Goal: Feedback & Contribution: Contribute content

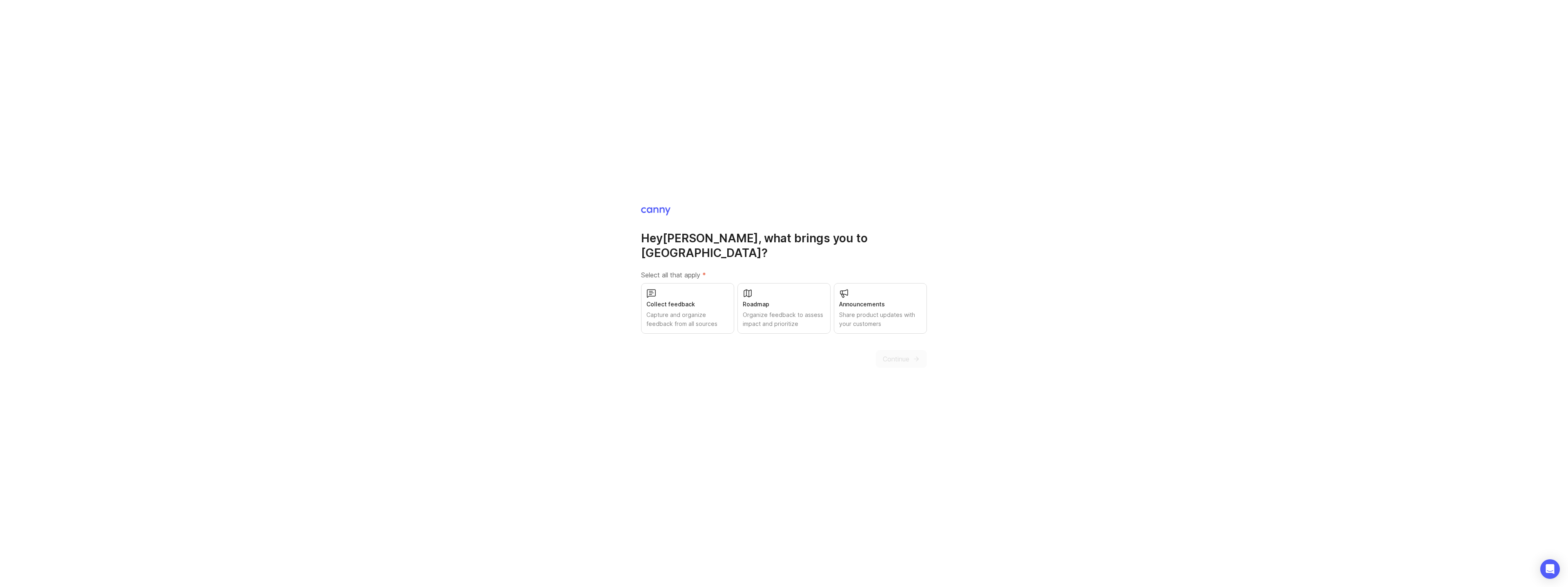
click at [712, 311] on div "Capture and organize feedback from all sources" at bounding box center [688, 320] width 82 height 18
click at [905, 359] on span "Continue" at bounding box center [896, 359] width 27 height 9
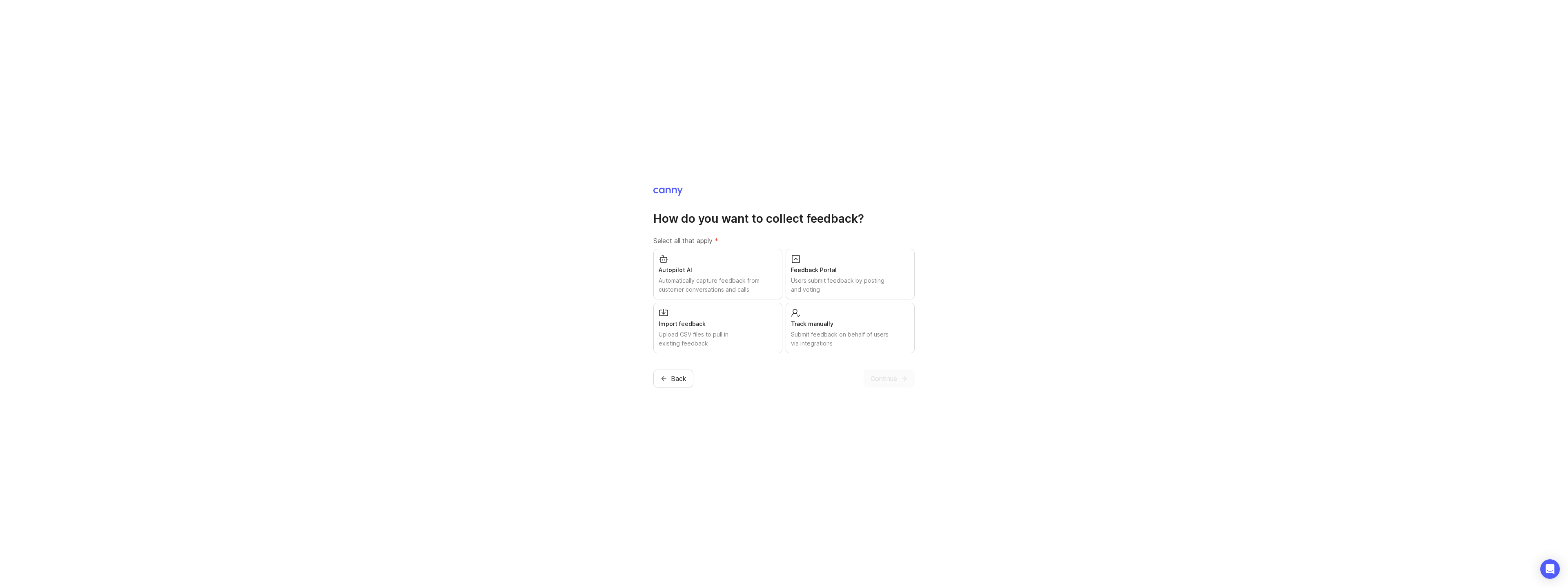
click at [814, 339] on div "Submit feedback on behalf of users via integrations" at bounding box center [850, 338] width 118 height 18
click at [883, 383] on span "Continue" at bounding box center [884, 379] width 27 height 9
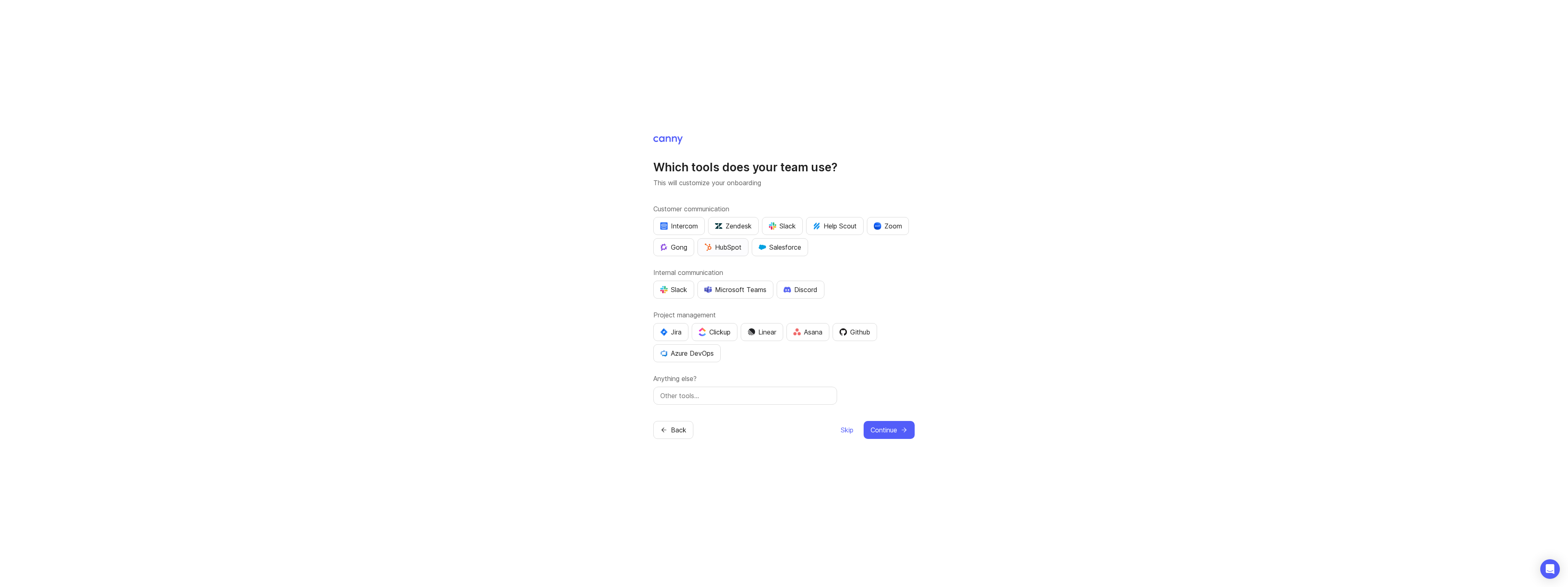
click at [741, 242] on div "HubSpot" at bounding box center [722, 247] width 37 height 9
click at [674, 288] on div "Slack" at bounding box center [673, 290] width 27 height 9
click at [887, 435] on span "Continue" at bounding box center [884, 430] width 27 height 9
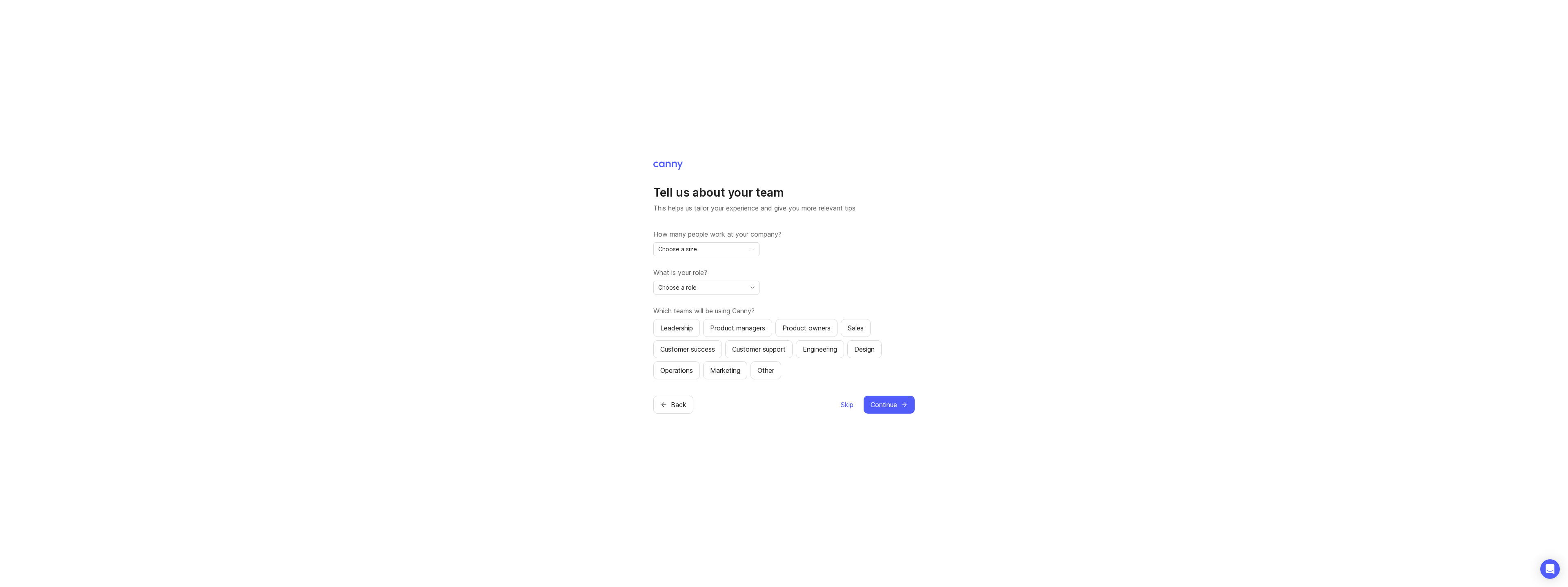
click at [742, 249] on div "Choose a size" at bounding box center [700, 249] width 92 height 13
click at [699, 276] on li "2-10" at bounding box center [706, 275] width 105 height 13
click at [743, 290] on div "Choose a role" at bounding box center [700, 287] width 92 height 13
click at [711, 316] on li "Product Manager" at bounding box center [706, 317] width 105 height 13
click at [844, 409] on span "Skip" at bounding box center [847, 405] width 13 height 9
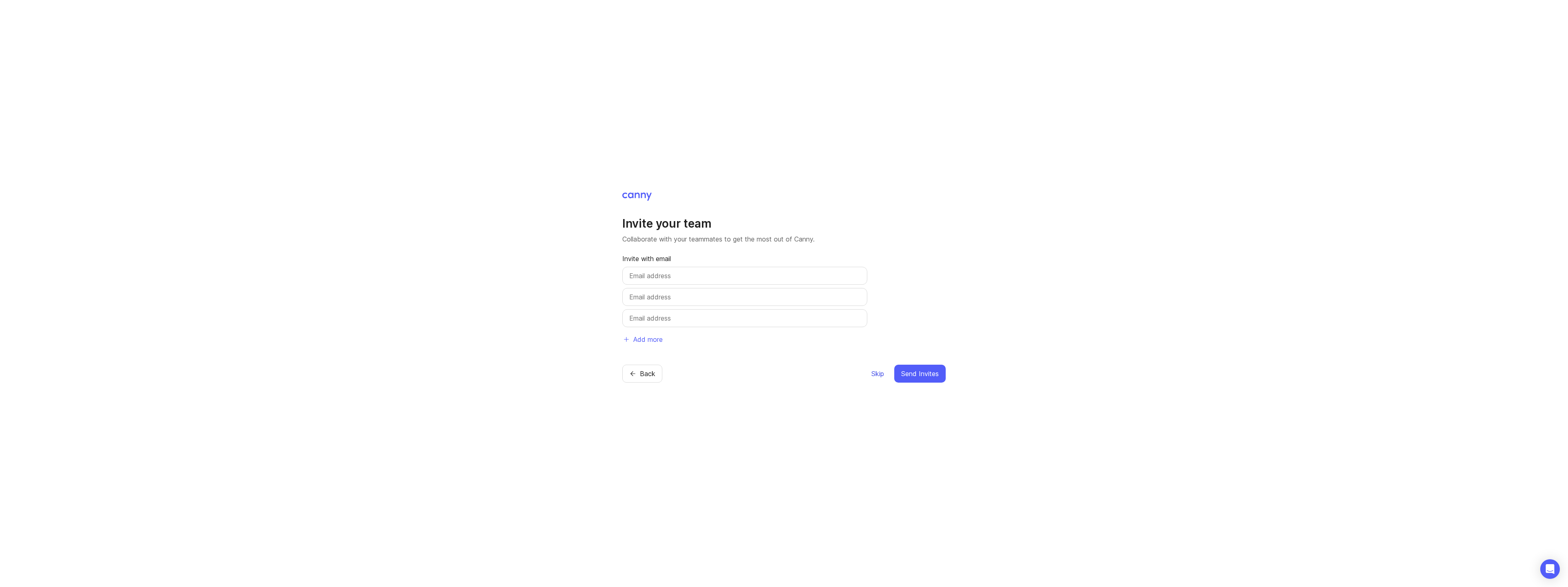
click at [876, 379] on span "Skip" at bounding box center [878, 374] width 13 height 9
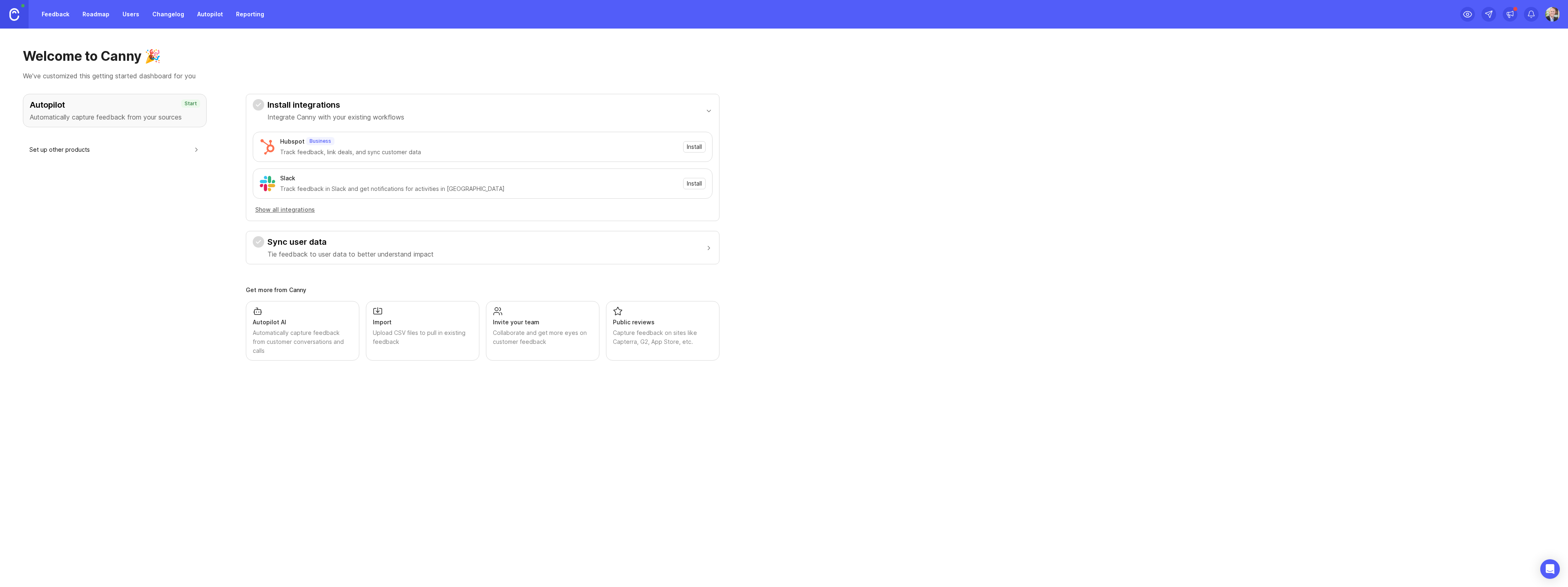
click at [97, 12] on link "Roadmap" at bounding box center [96, 14] width 37 height 15
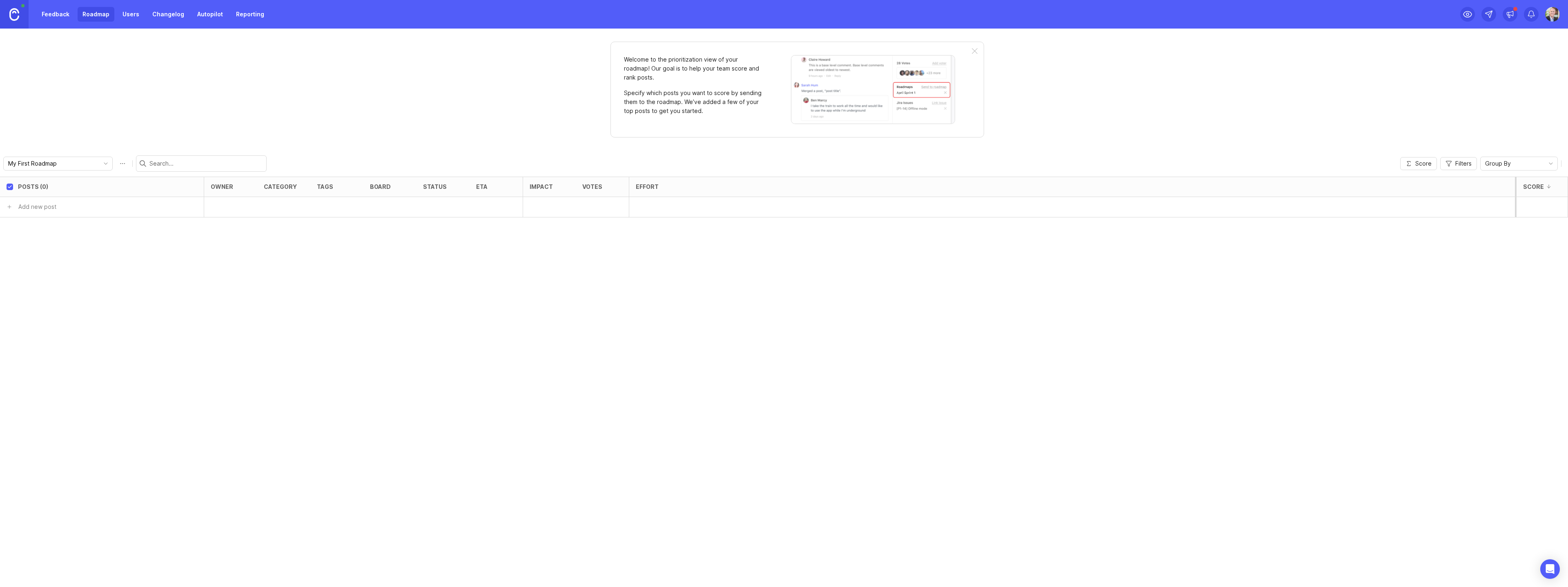
click at [125, 13] on link "Users" at bounding box center [131, 14] width 27 height 15
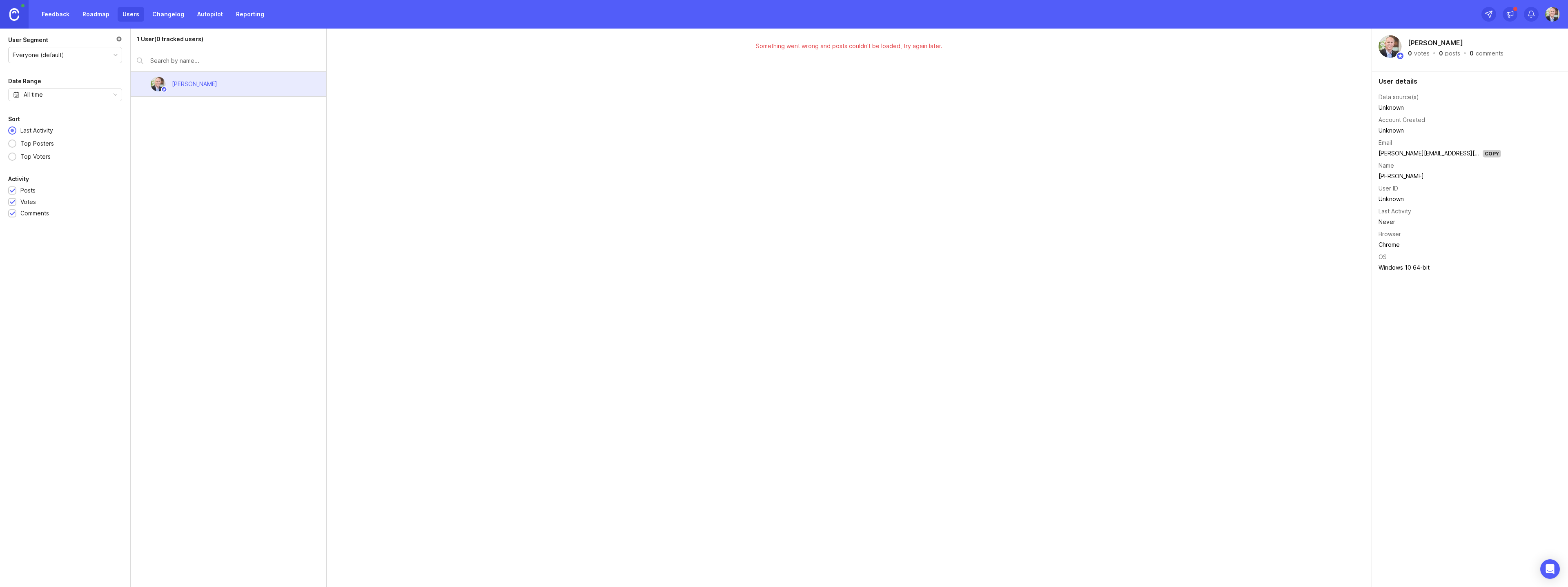
click at [178, 14] on link "Changelog" at bounding box center [168, 14] width 42 height 15
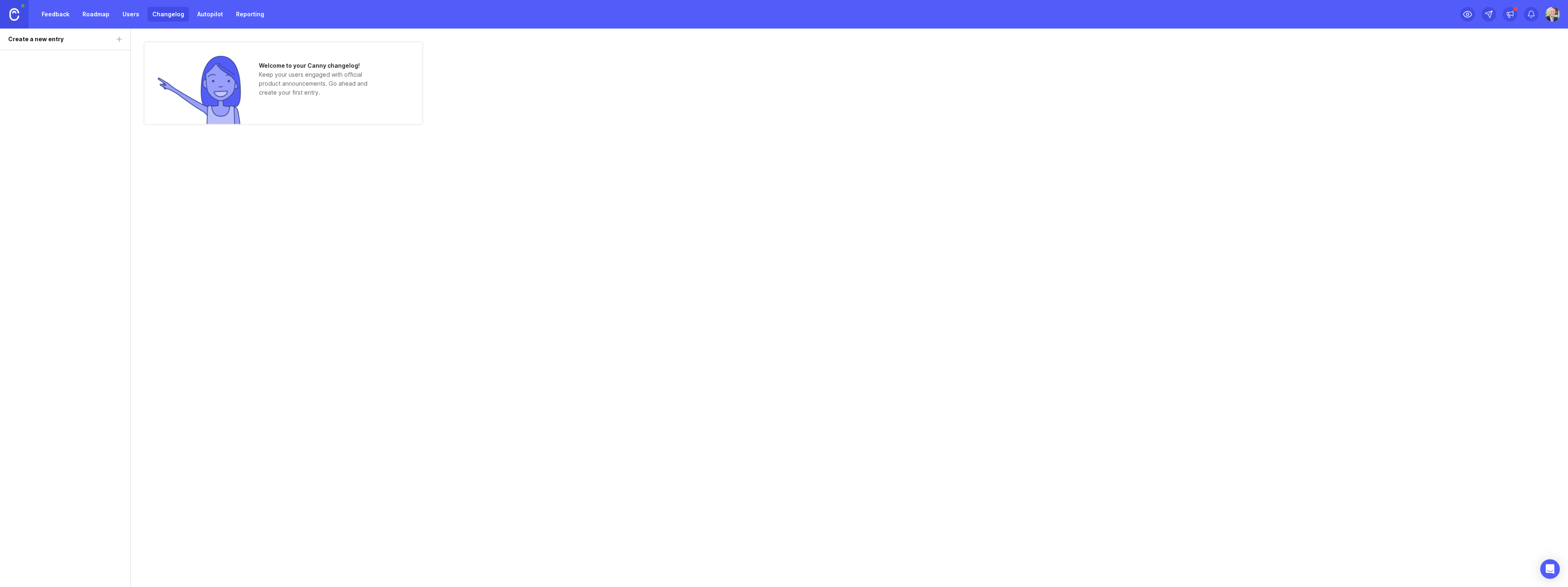
click at [126, 13] on link "Users" at bounding box center [131, 14] width 27 height 15
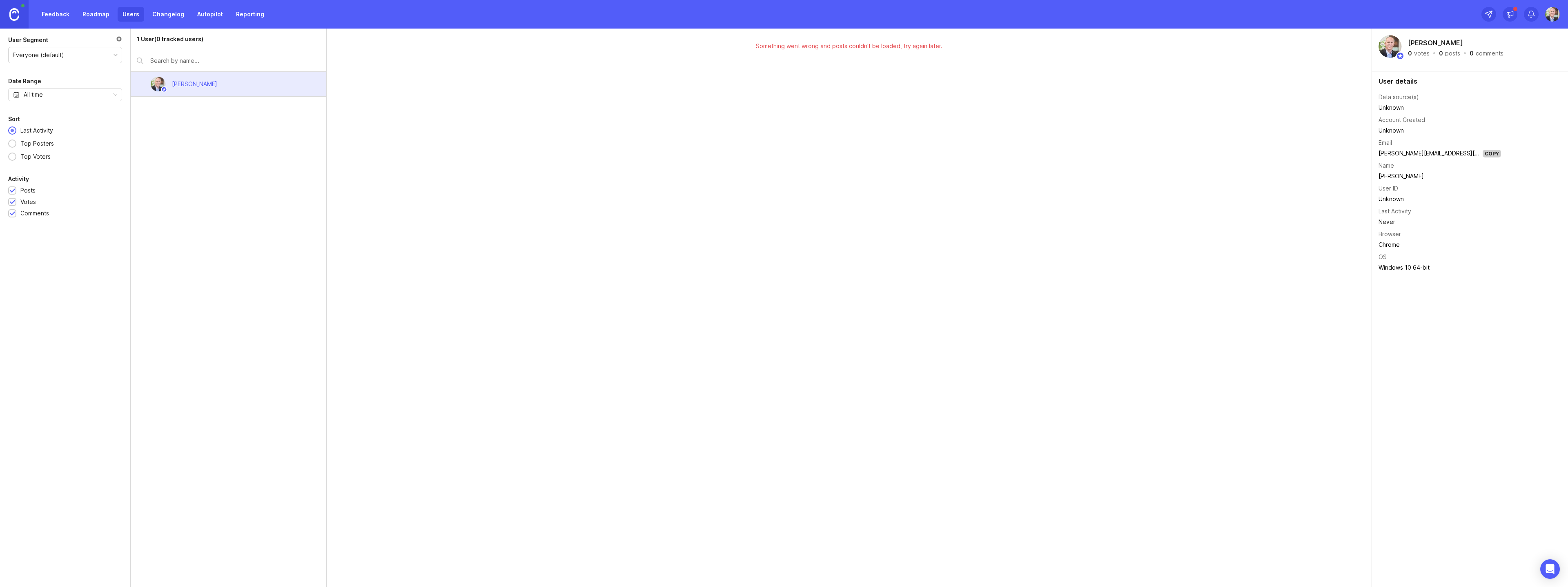
click at [63, 17] on link "Feedback" at bounding box center [56, 14] width 38 height 15
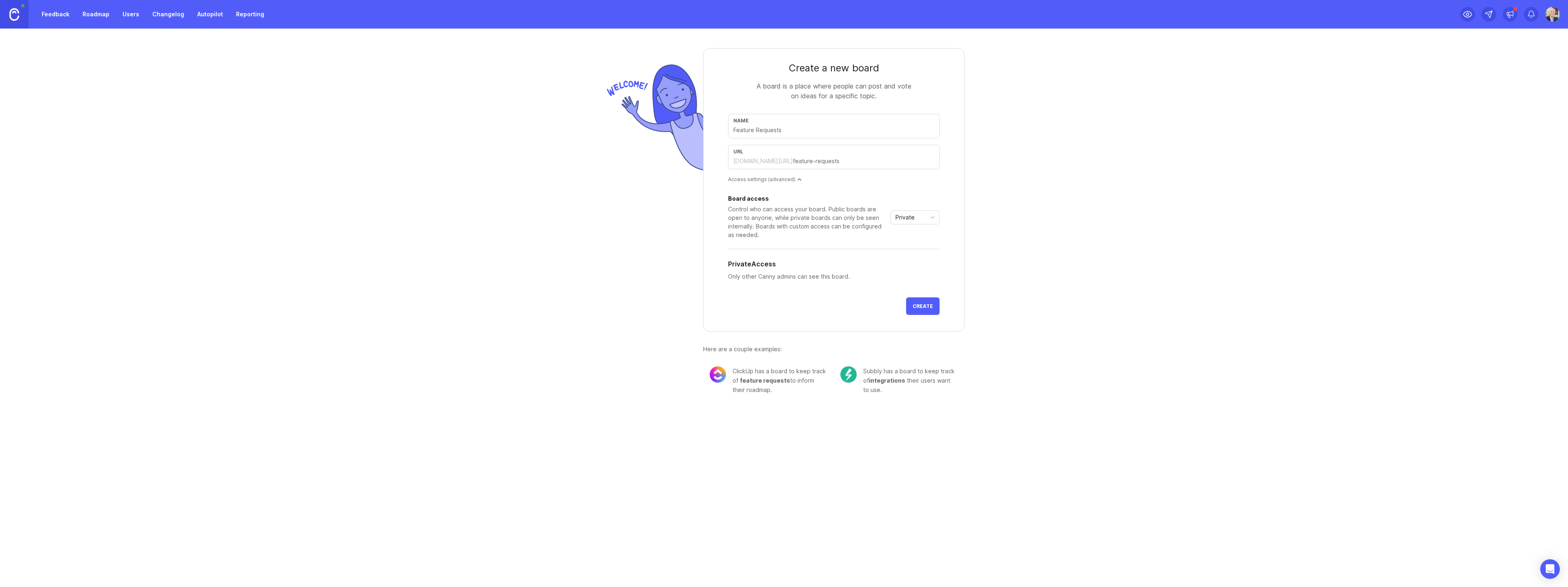
click at [990, 174] on div "Create a new board A board is a place where people can post and vote on ideas f…" at bounding box center [784, 218] width 1568 height 379
click at [827, 122] on div "Name" at bounding box center [834, 121] width 201 height 6
type input "T"
type input "t"
type input "Ti"
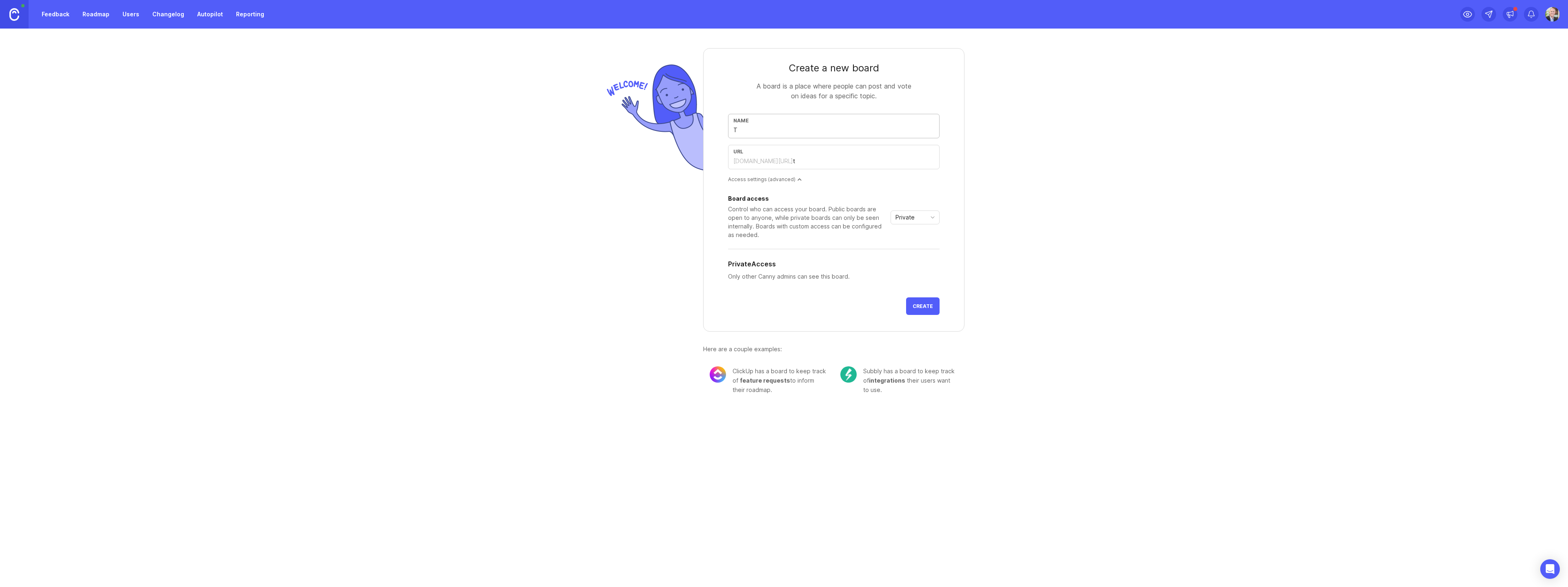
type input "ti"
type input "Tita"
type input "tita"
type input "Titan"
type input "titan"
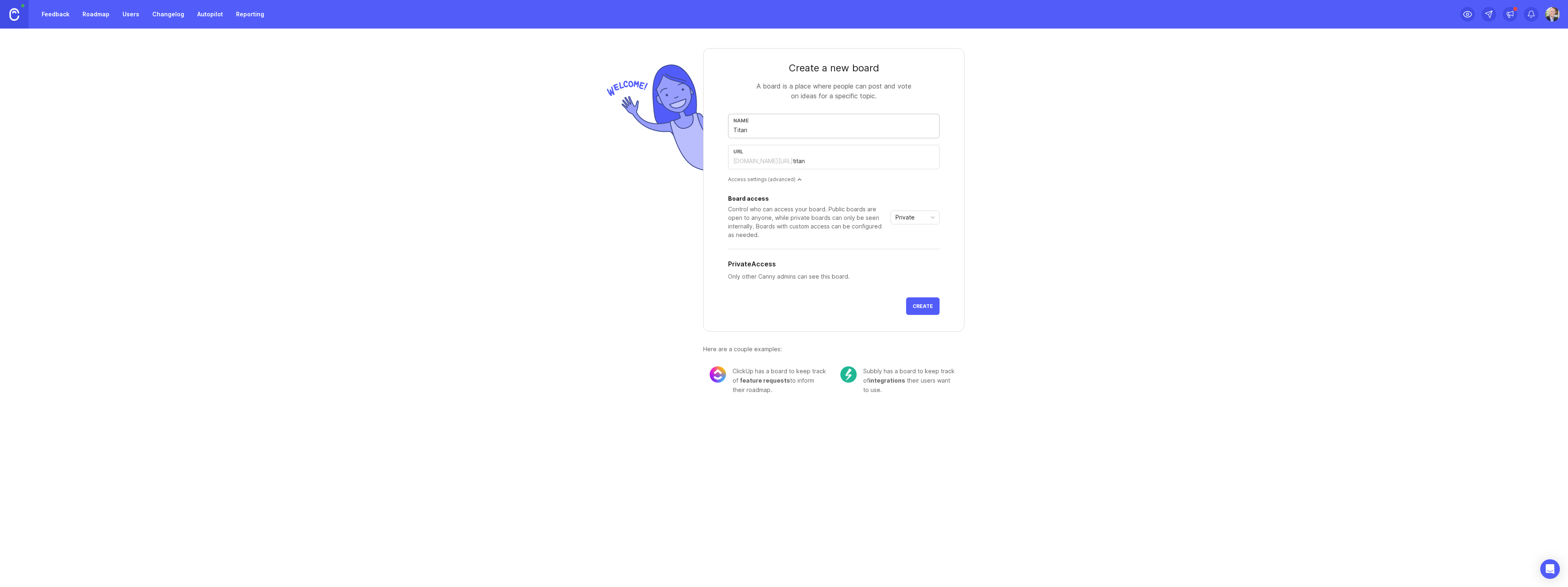
type input "Titan S"
type input "titan-s"
type input "Titan Se"
type input "titan-se"
type input "Titan Ser"
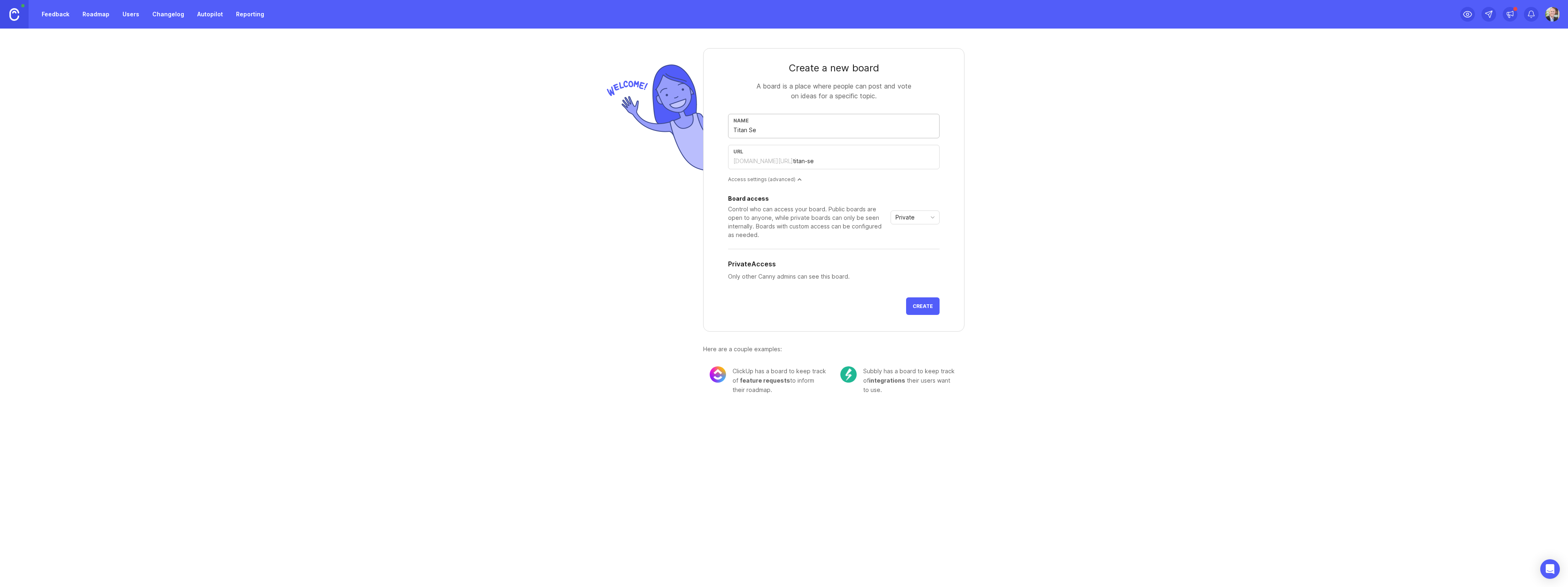
type input "titan-ser"
type input "Titan Serv"
type input "titan-serv"
type input "Titan Serve"
type input "titan-serve"
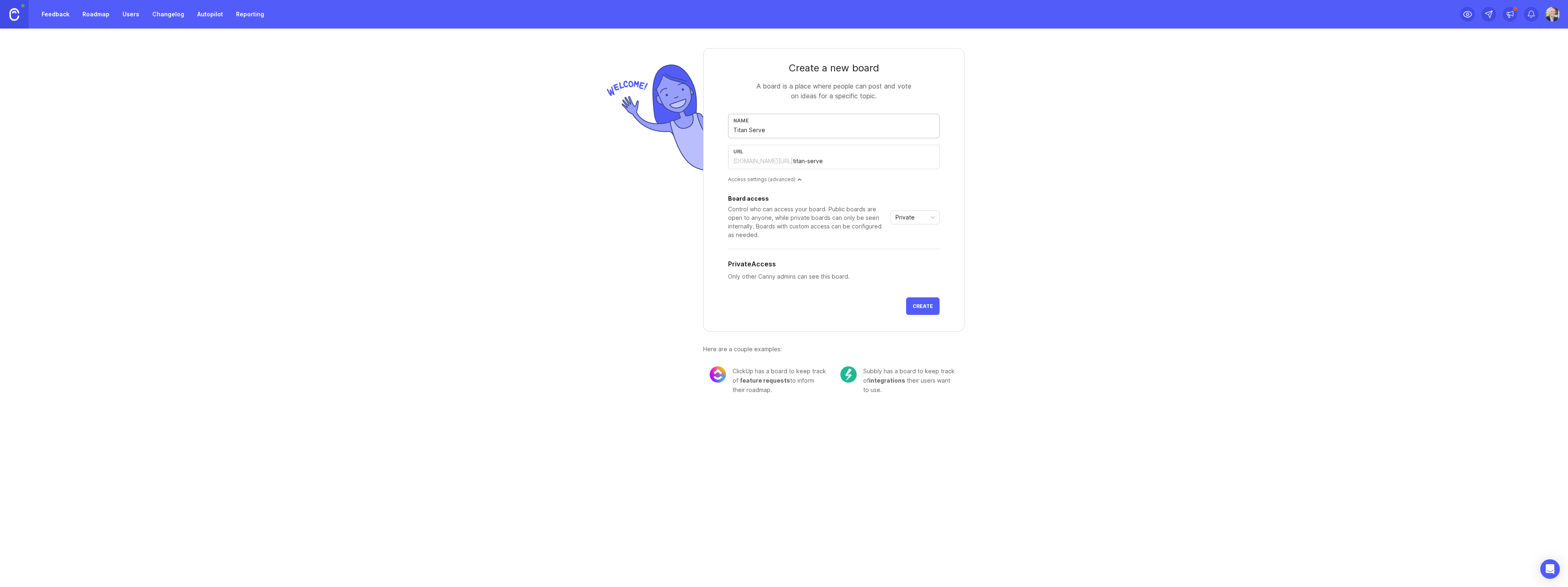
type input "Titan Server"
type input "titan-server"
type input "Titan Server"
click at [1037, 185] on div "Create a new board A board is a place where people can post and vote on ideas f…" at bounding box center [784, 218] width 1568 height 379
click at [930, 305] on span "Create" at bounding box center [923, 306] width 21 height 6
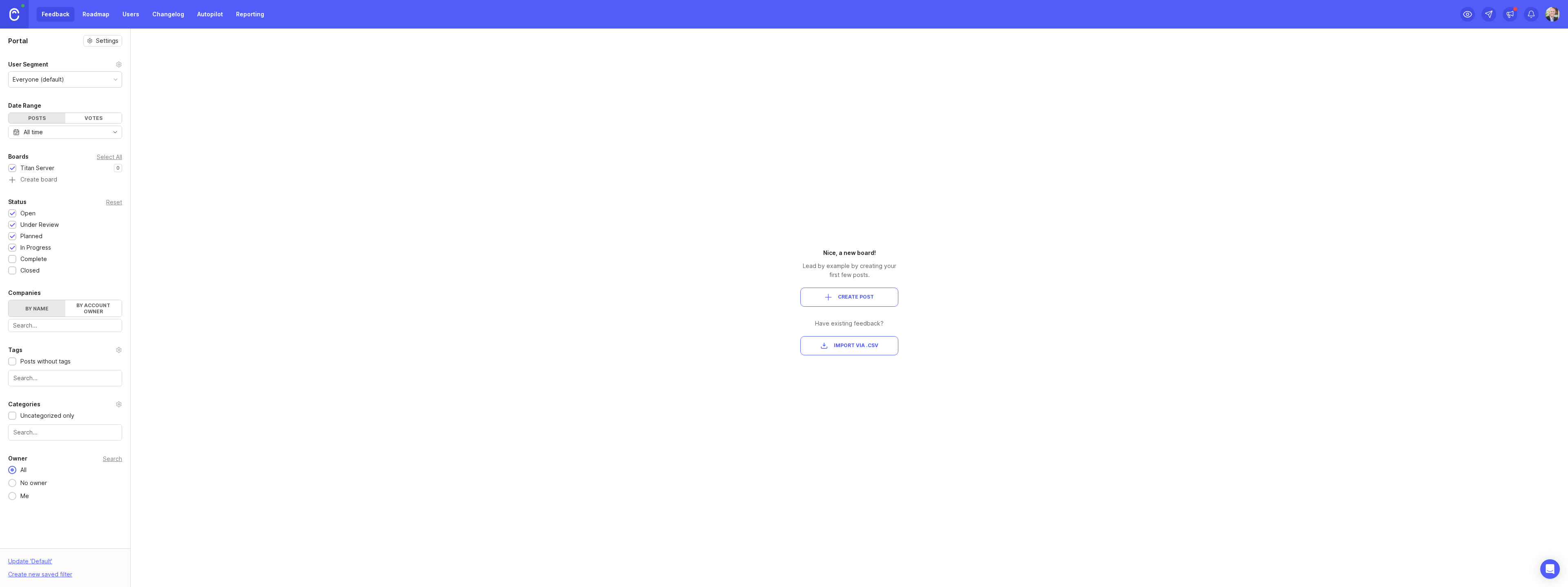
click at [872, 297] on span "Create Post" at bounding box center [856, 297] width 36 height 7
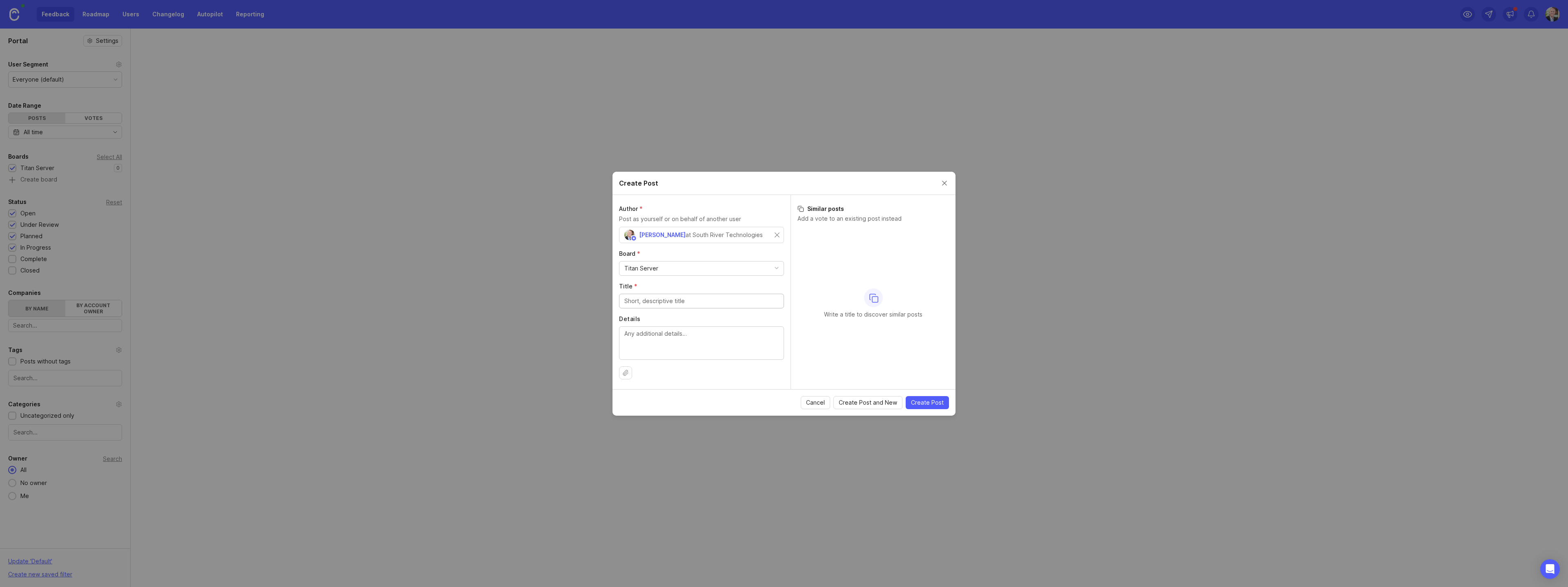
click at [694, 301] on input "Title *" at bounding box center [701, 301] width 154 height 9
type input "Issue with activation"
click at [722, 338] on textarea "Details" at bounding box center [701, 342] width 154 height 27
type textarea "t"
type textarea "had a problem activating my code"
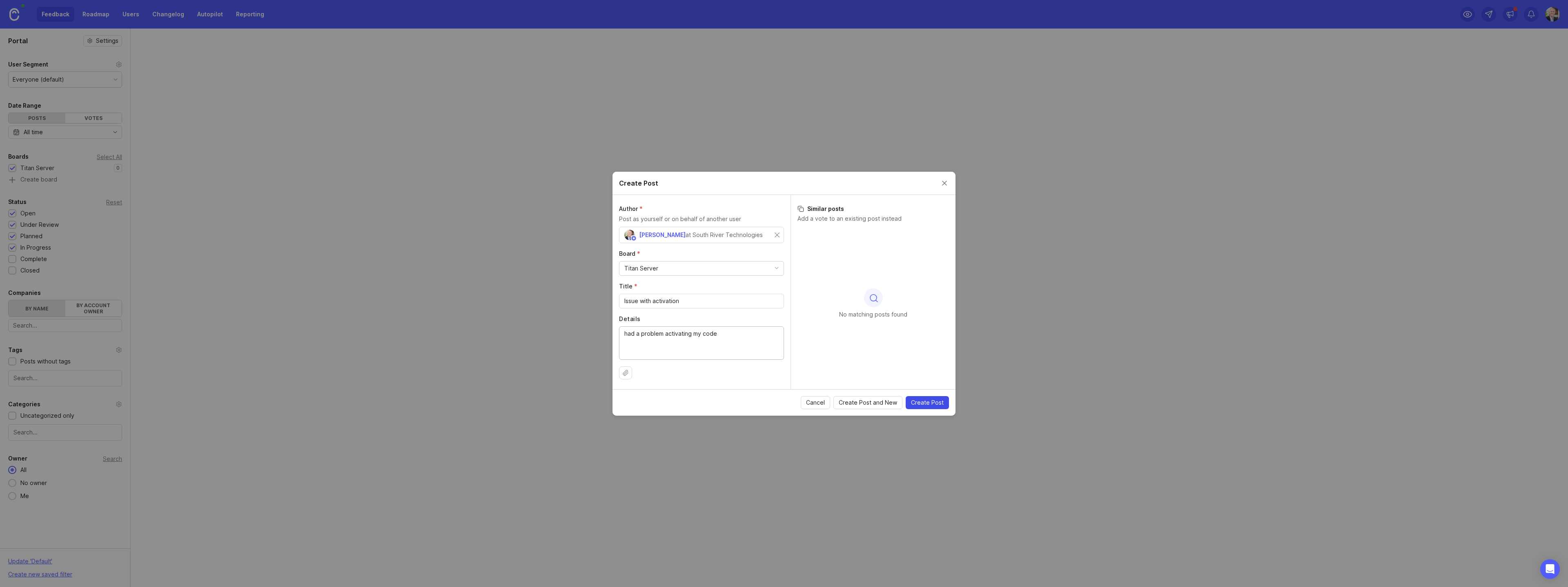
click at [932, 402] on span "Create Post" at bounding box center [927, 402] width 32 height 8
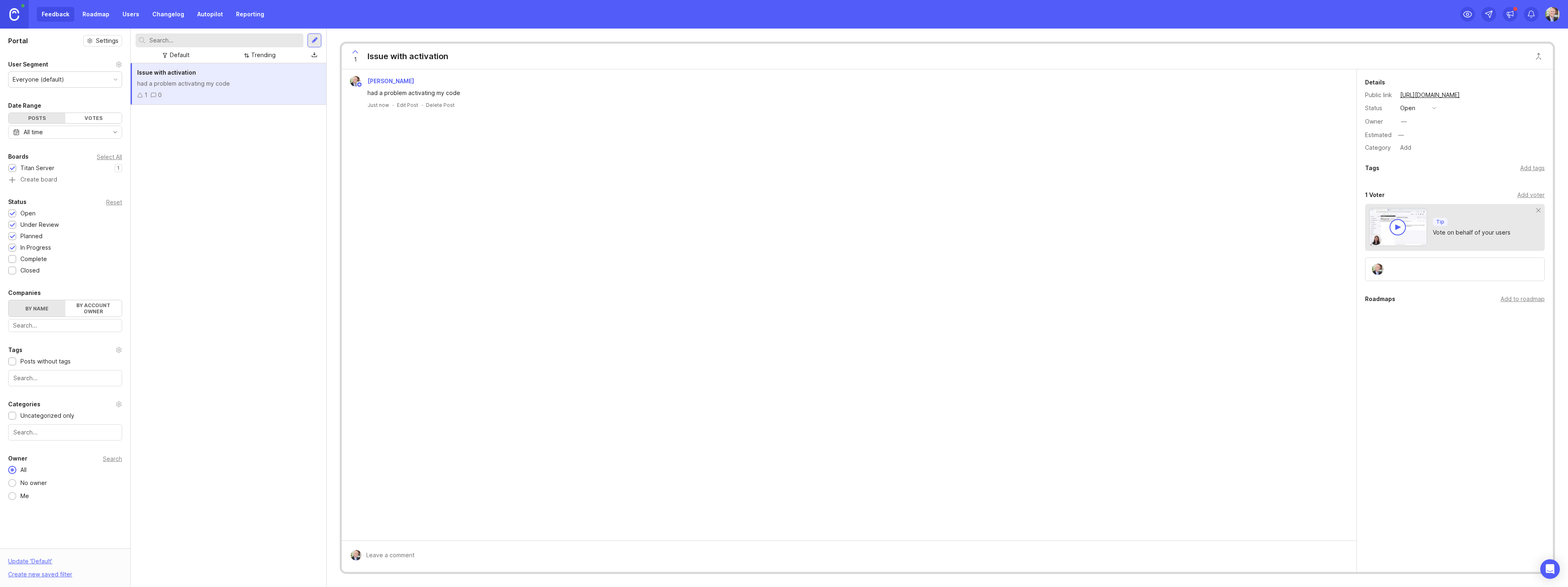
click at [270, 155] on div "Issue with activation had a problem activating my code 1 0" at bounding box center [228, 325] width 196 height 524
click at [281, 77] on div "Issue with activation" at bounding box center [228, 72] width 182 height 9
click at [96, 313] on label "By account owner" at bounding box center [94, 308] width 57 height 17
click at [9, 301] on input "By account owner" at bounding box center [9, 301] width 0 height 0
click at [41, 308] on label "By name" at bounding box center [37, 308] width 57 height 17
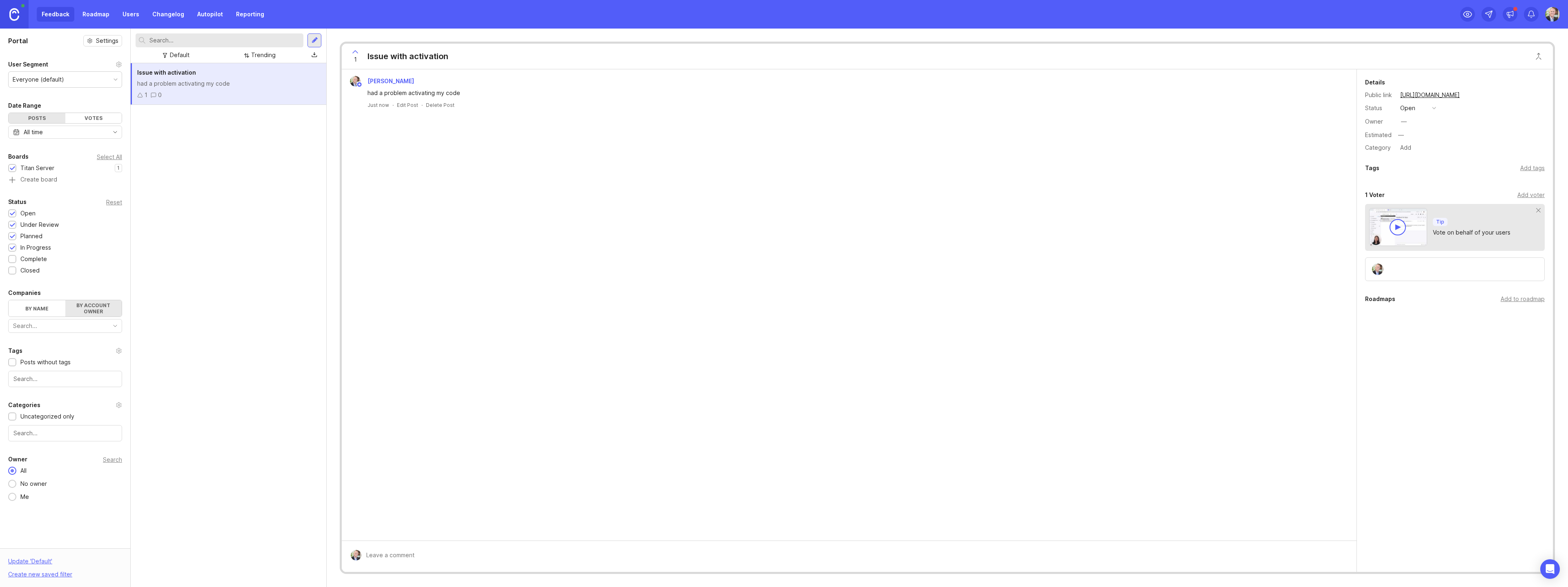
click at [9, 301] on input "By name" at bounding box center [9, 301] width 0 height 0
click at [81, 312] on label "By account owner" at bounding box center [94, 308] width 57 height 17
click at [9, 301] on input "By account owner" at bounding box center [9, 301] width 0 height 0
click at [92, 323] on input "toggle menu" at bounding box center [61, 326] width 95 height 9
click at [38, 306] on label "By name" at bounding box center [37, 308] width 57 height 17
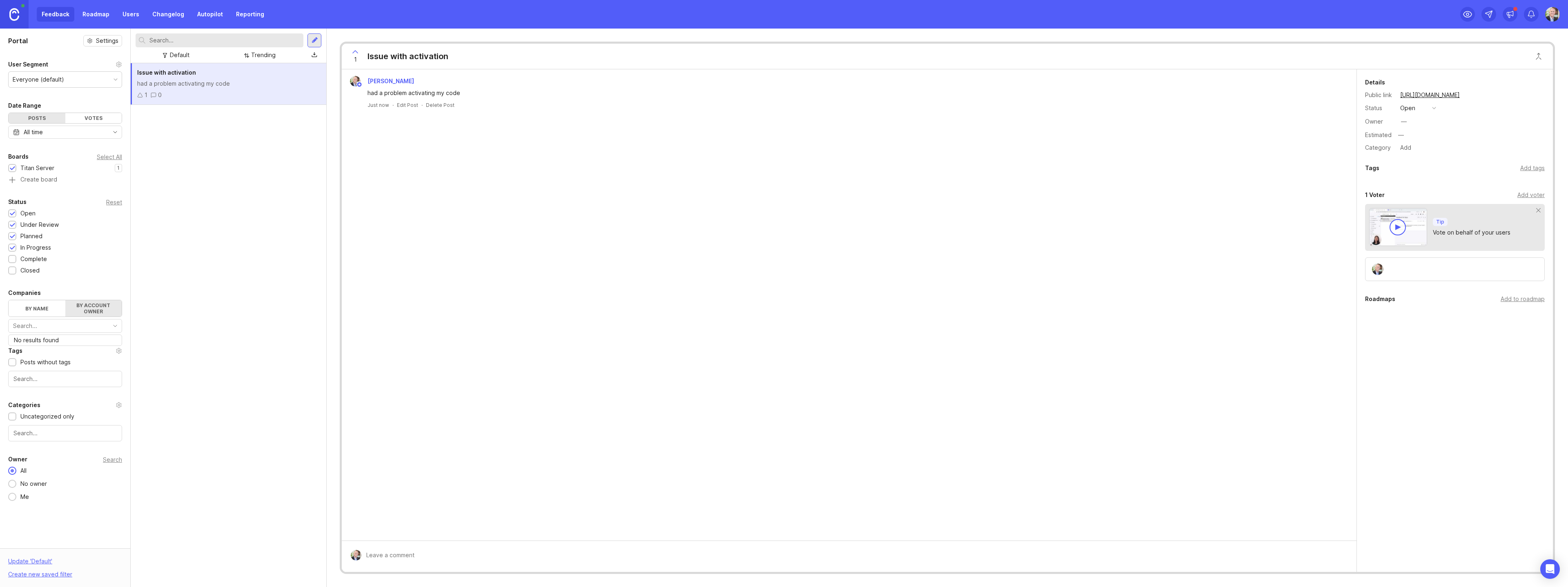
click at [9, 301] on input "By name" at bounding box center [9, 301] width 0 height 0
click at [99, 20] on link "Roadmap" at bounding box center [96, 14] width 37 height 15
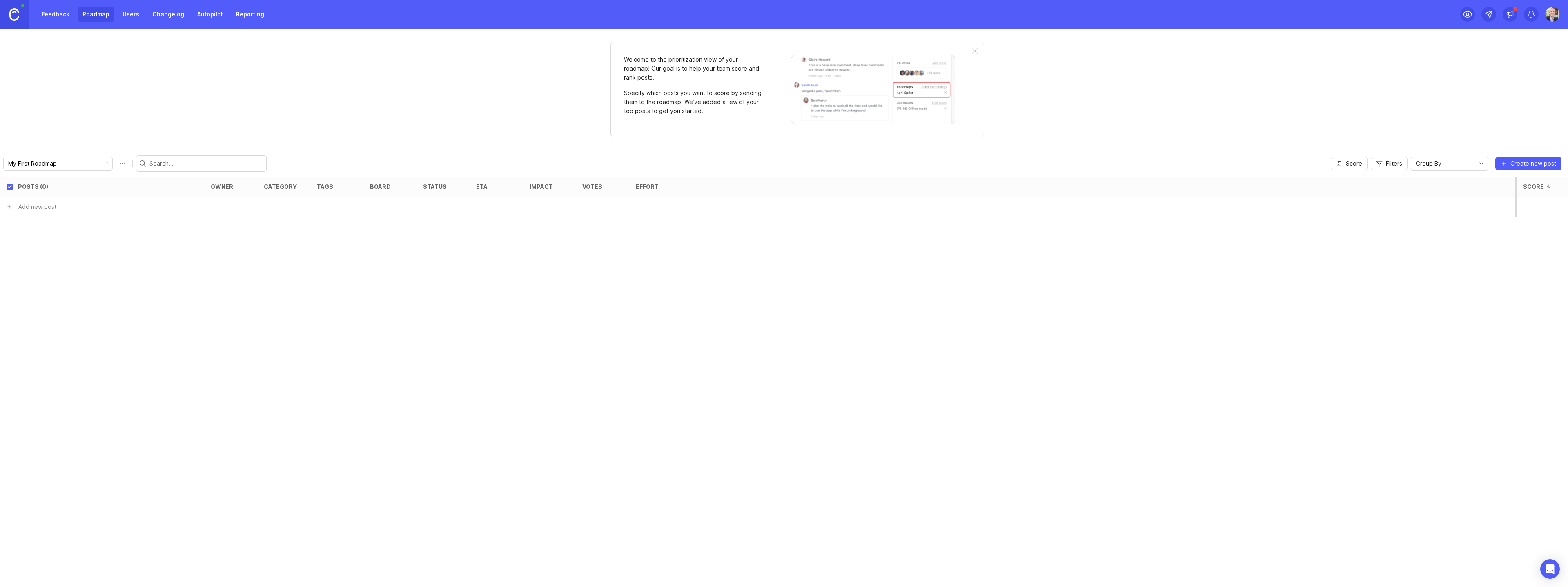
click at [133, 18] on link "Users" at bounding box center [131, 14] width 27 height 15
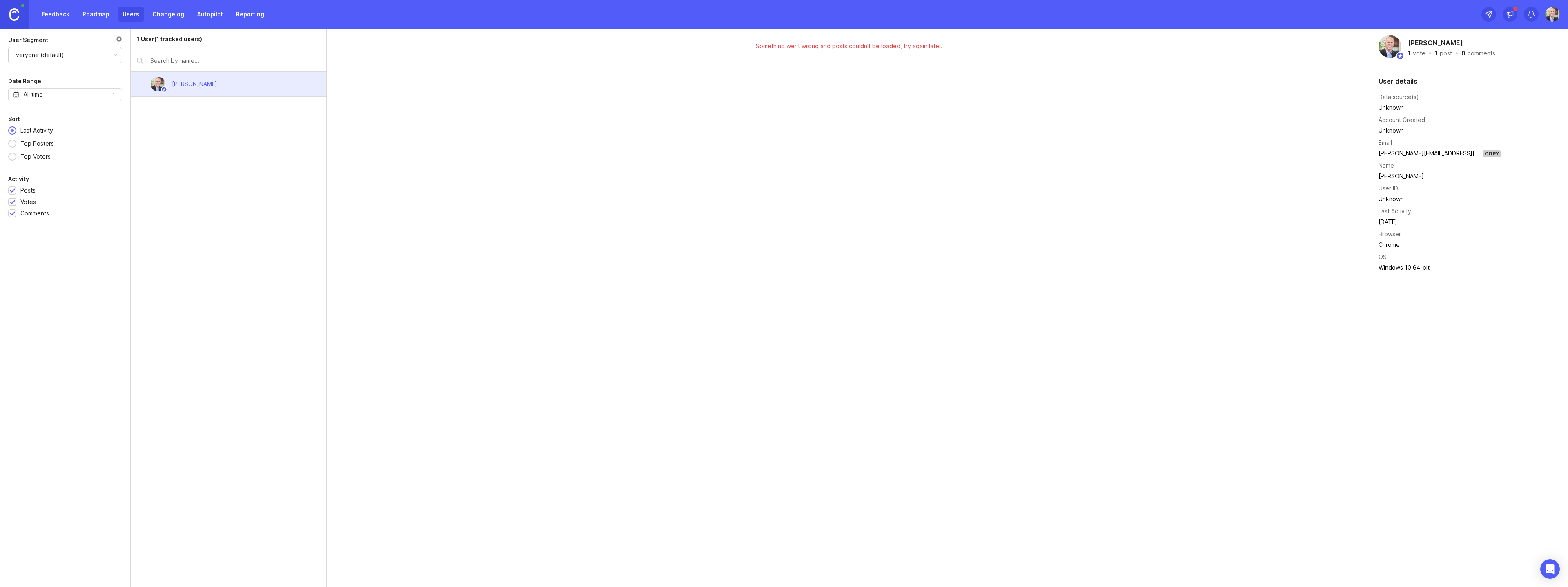
click at [163, 20] on link "Changelog" at bounding box center [168, 14] width 42 height 15
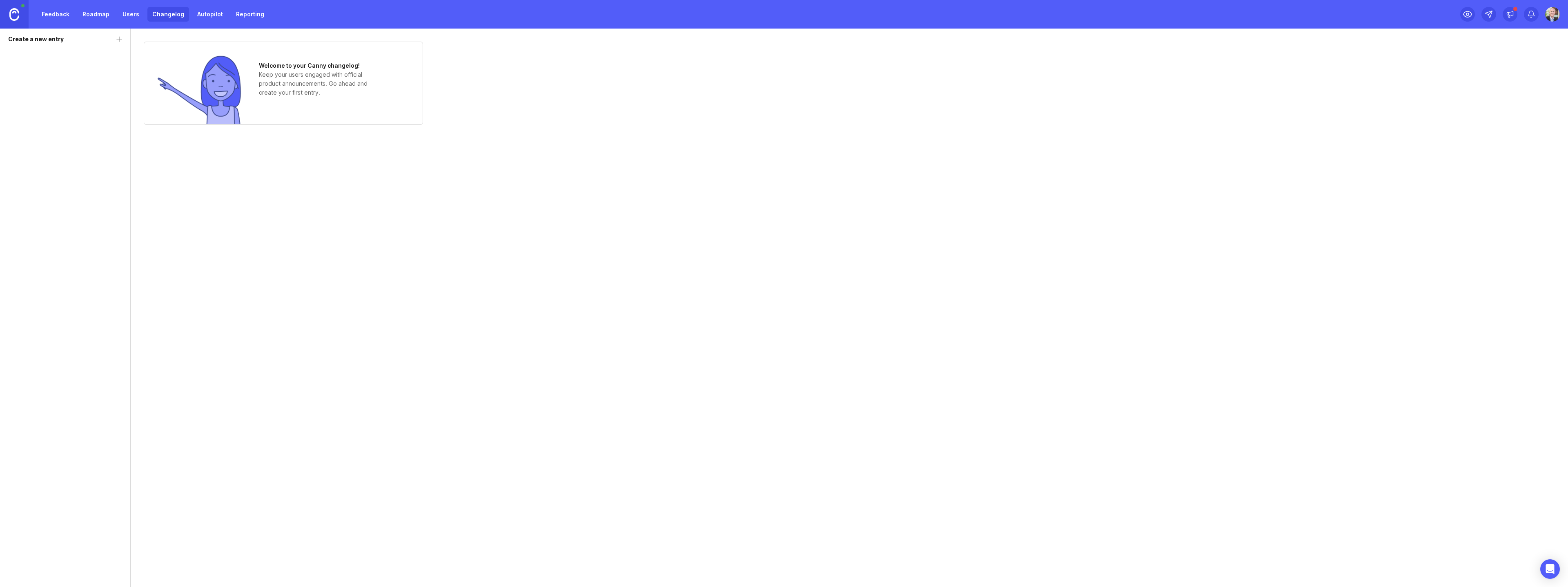
click at [197, 10] on link "Autopilot" at bounding box center [210, 14] width 36 height 15
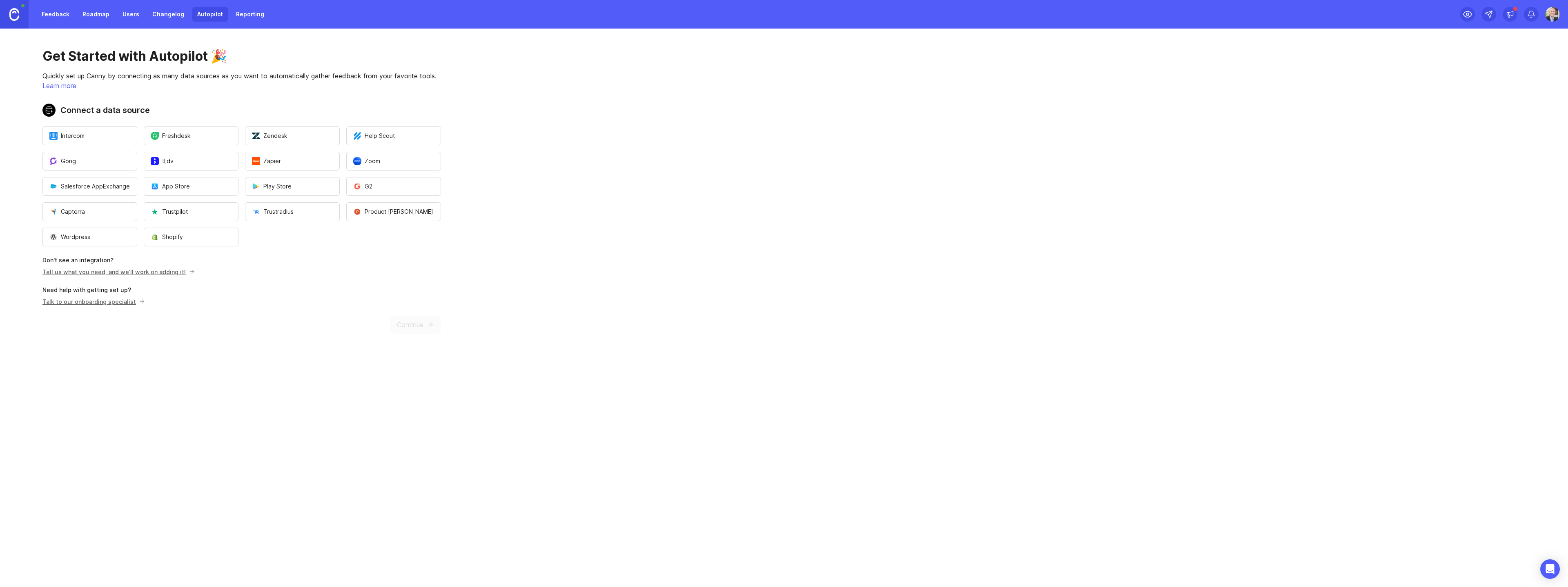
click at [246, 15] on link "Reporting" at bounding box center [250, 14] width 38 height 15
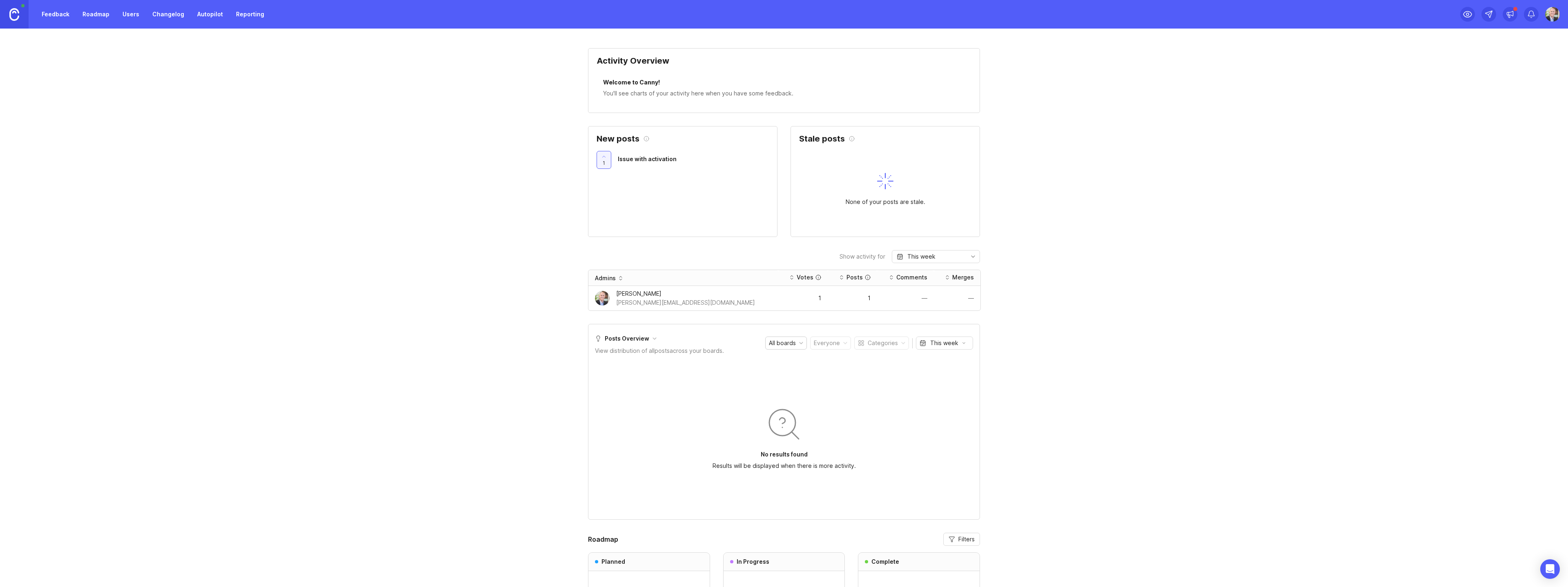
click at [174, 18] on link "Changelog" at bounding box center [168, 14] width 42 height 15
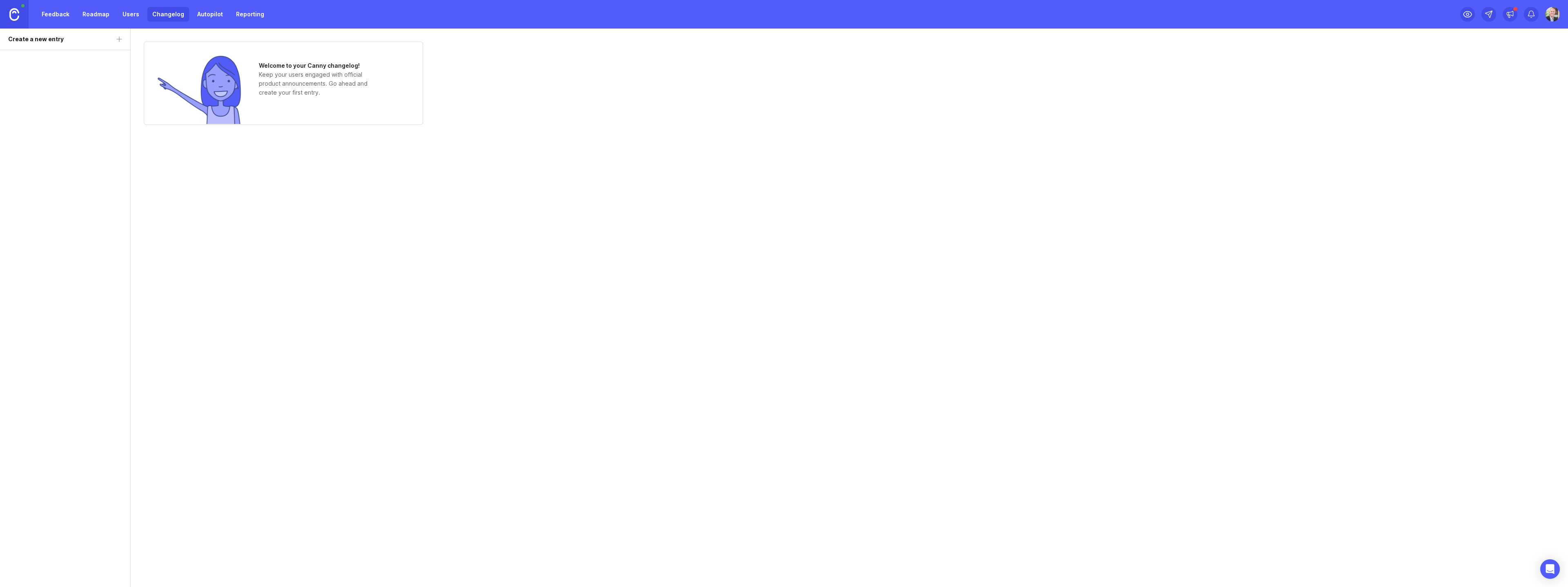
click at [87, 16] on link "Roadmap" at bounding box center [96, 14] width 37 height 15
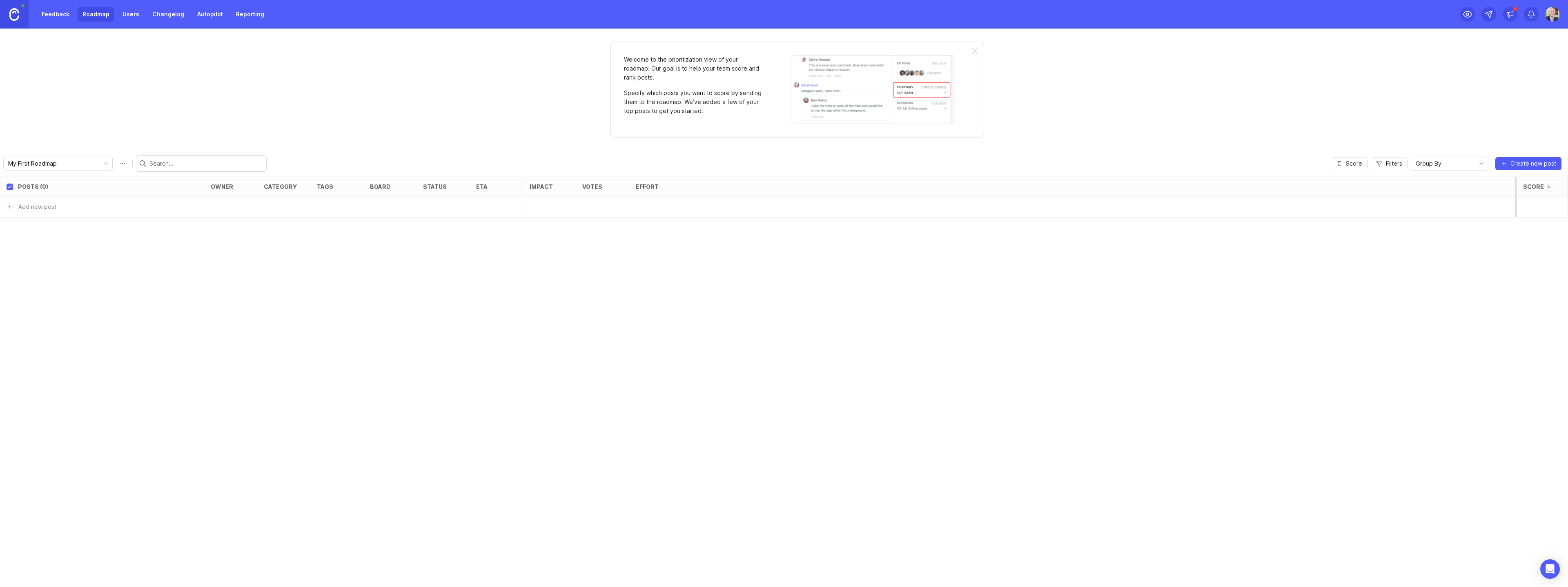
click at [56, 15] on link "Feedback" at bounding box center [56, 14] width 38 height 15
